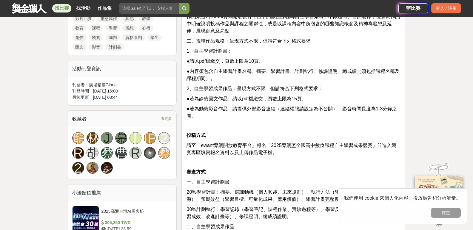
scroll to position [388, 0]
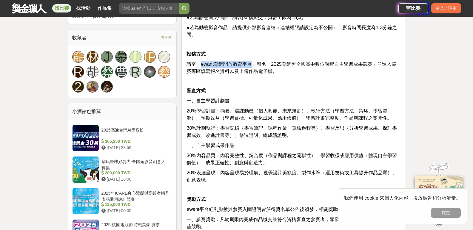
drag, startPoint x: 201, startPoint y: 64, endPoint x: 250, endPoint y: 64, distance: 49.2
click at [250, 64] on span "請至「ewant育網開放教育平台」報名「2025育網盃全國高中數位課程自主學習成果競賽」並進入競賽專區填寫報名資料以及上傳作品電子檔。" at bounding box center [290, 68] width 209 height 12
drag, startPoint x: 250, startPoint y: 64, endPoint x: 254, endPoint y: 55, distance: 9.6
click at [254, 55] on p "投稿方式" at bounding box center [293, 54] width 214 height 7
drag, startPoint x: 200, startPoint y: 64, endPoint x: 252, endPoint y: 60, distance: 51.7
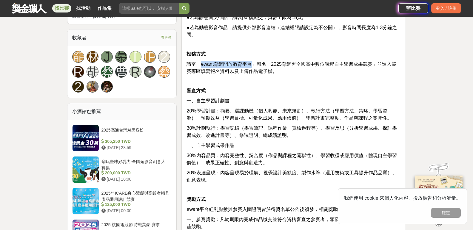
click at [252, 60] on div "資格 具中華民國國籍之高中職在校學生。 期限 2025年05月01日至2025年07月31日止。 主題&作品規定 一、投稿作品主題： 作品須選用ewant育網…" at bounding box center [293, 70] width 214 height 436
